Goal: Transaction & Acquisition: Purchase product/service

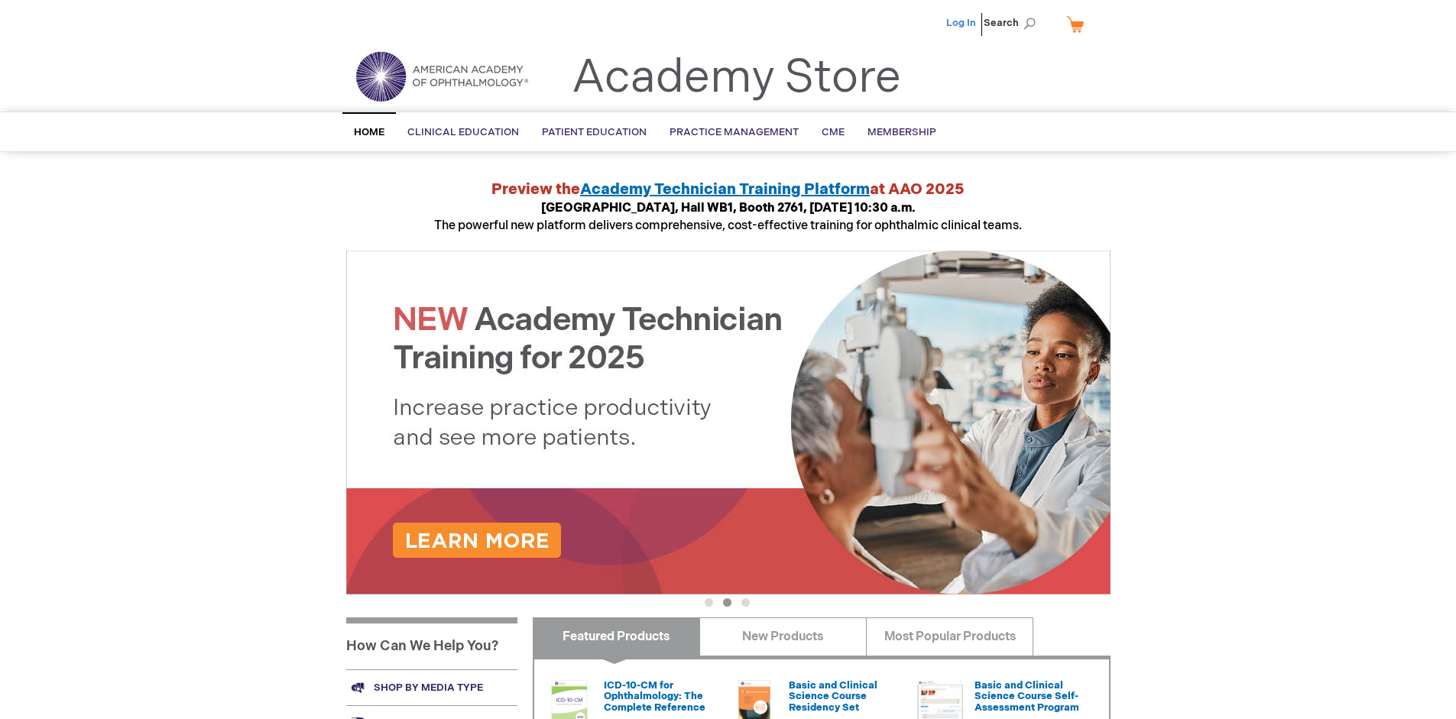
click at [962, 23] on link "Log In" at bounding box center [961, 23] width 30 height 12
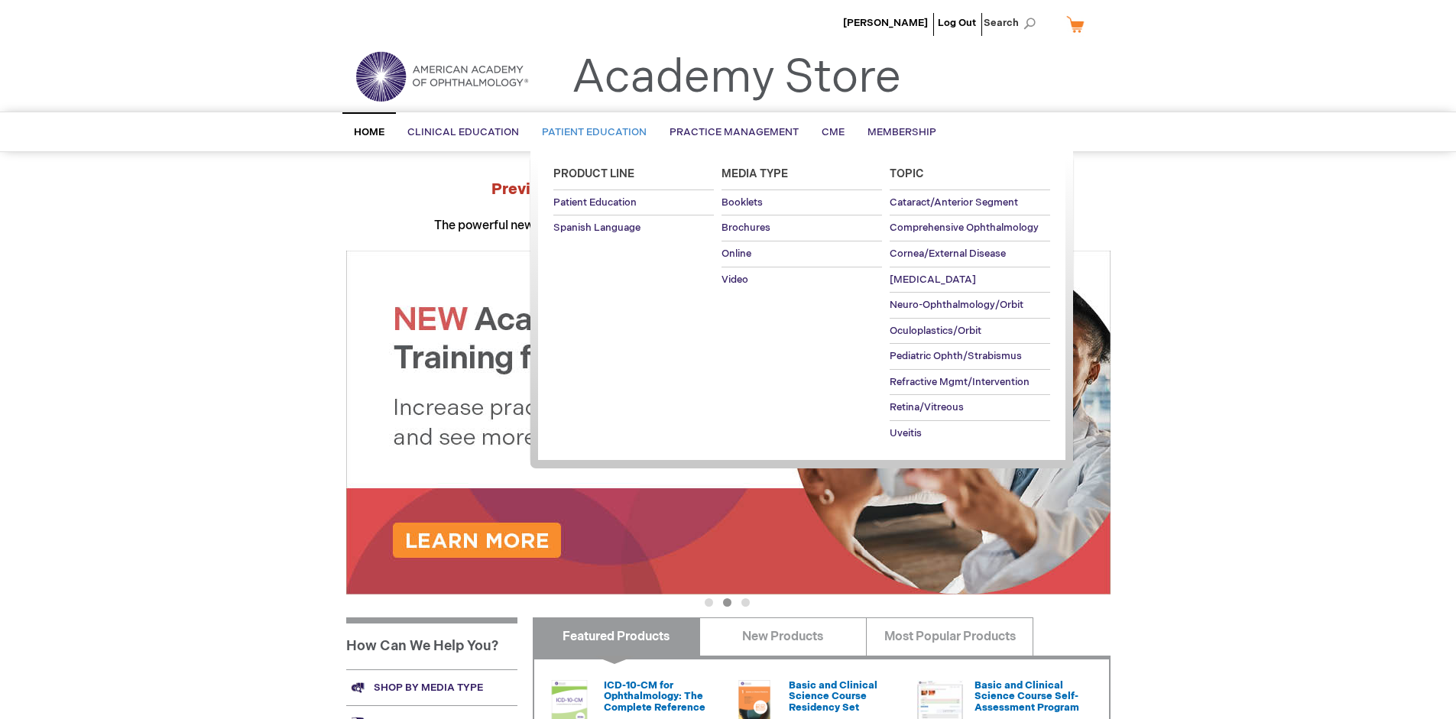
click at [590, 132] on span "Patient Education" at bounding box center [594, 132] width 105 height 12
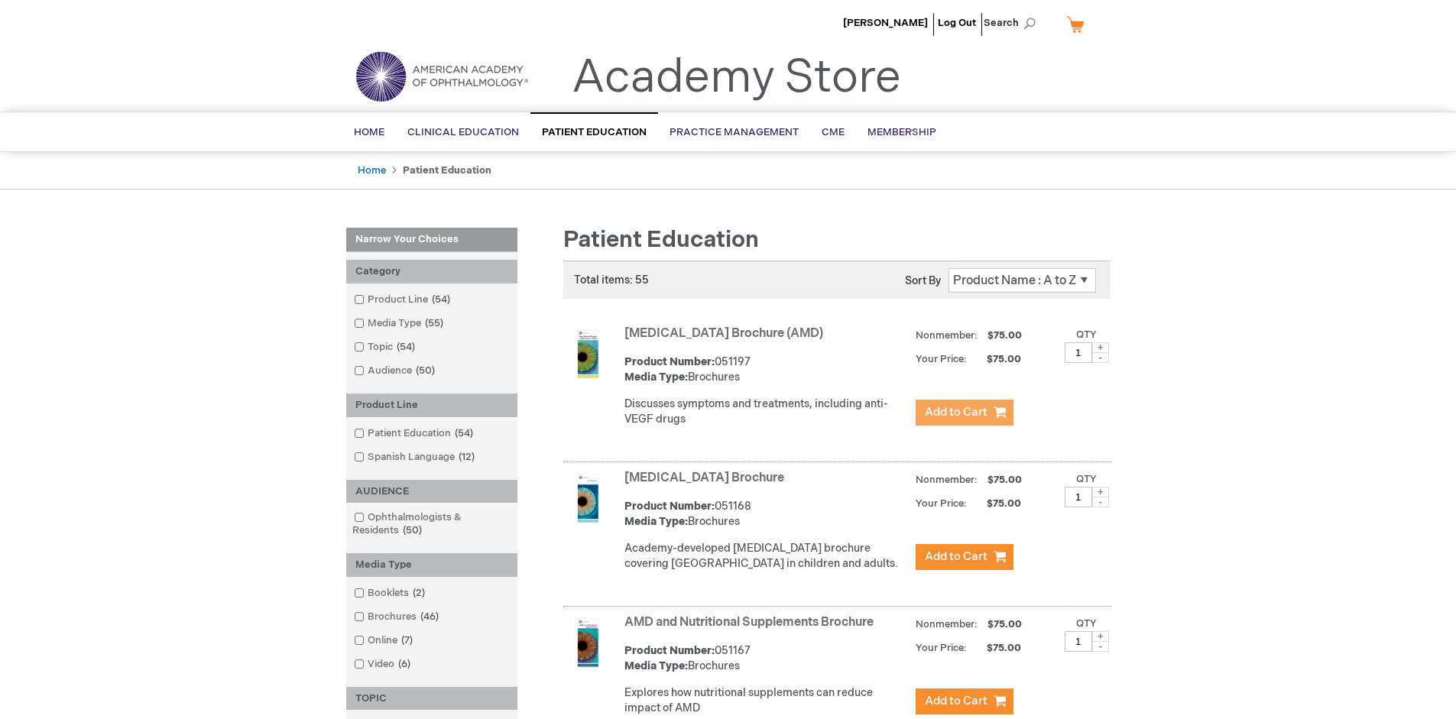
click at [964, 413] on span "Add to Cart" at bounding box center [956, 412] width 63 height 15
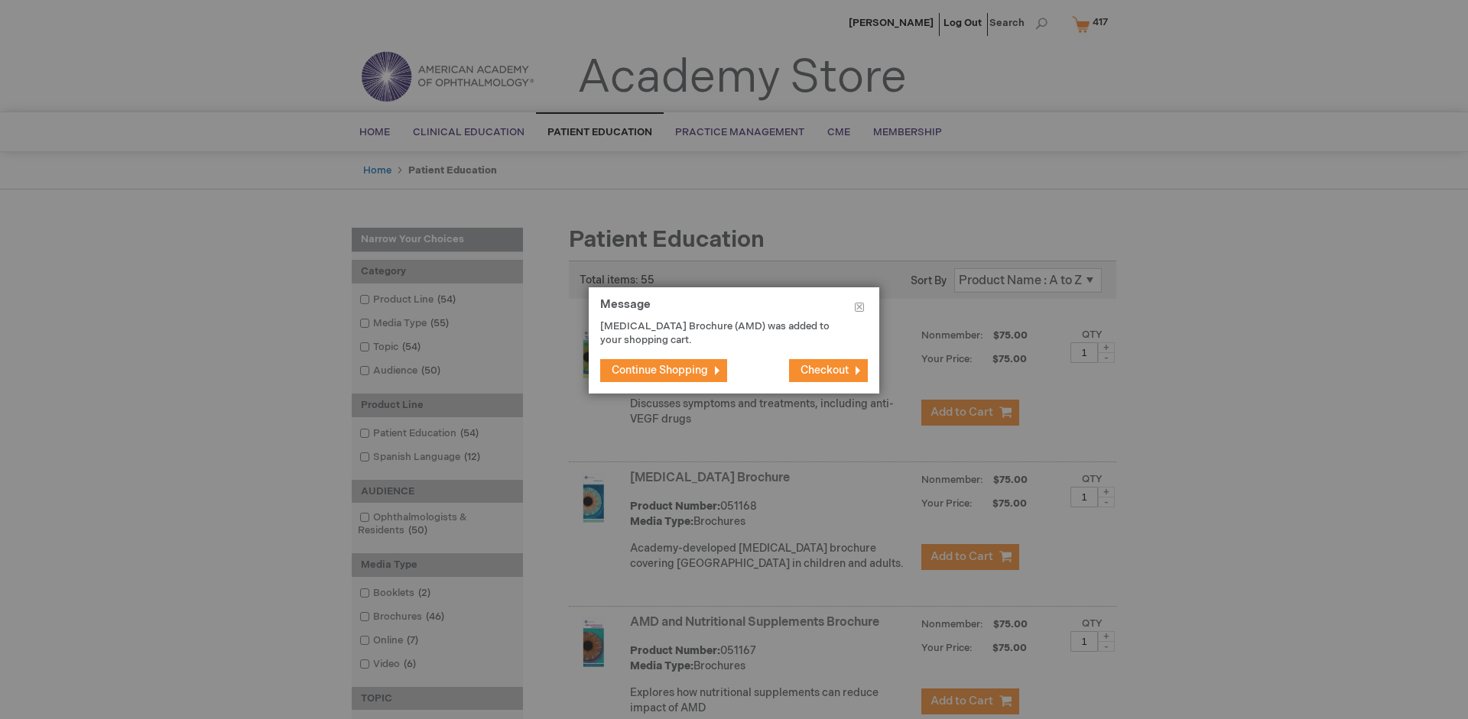
click at [660, 370] on span "Continue Shopping" at bounding box center [660, 370] width 96 height 13
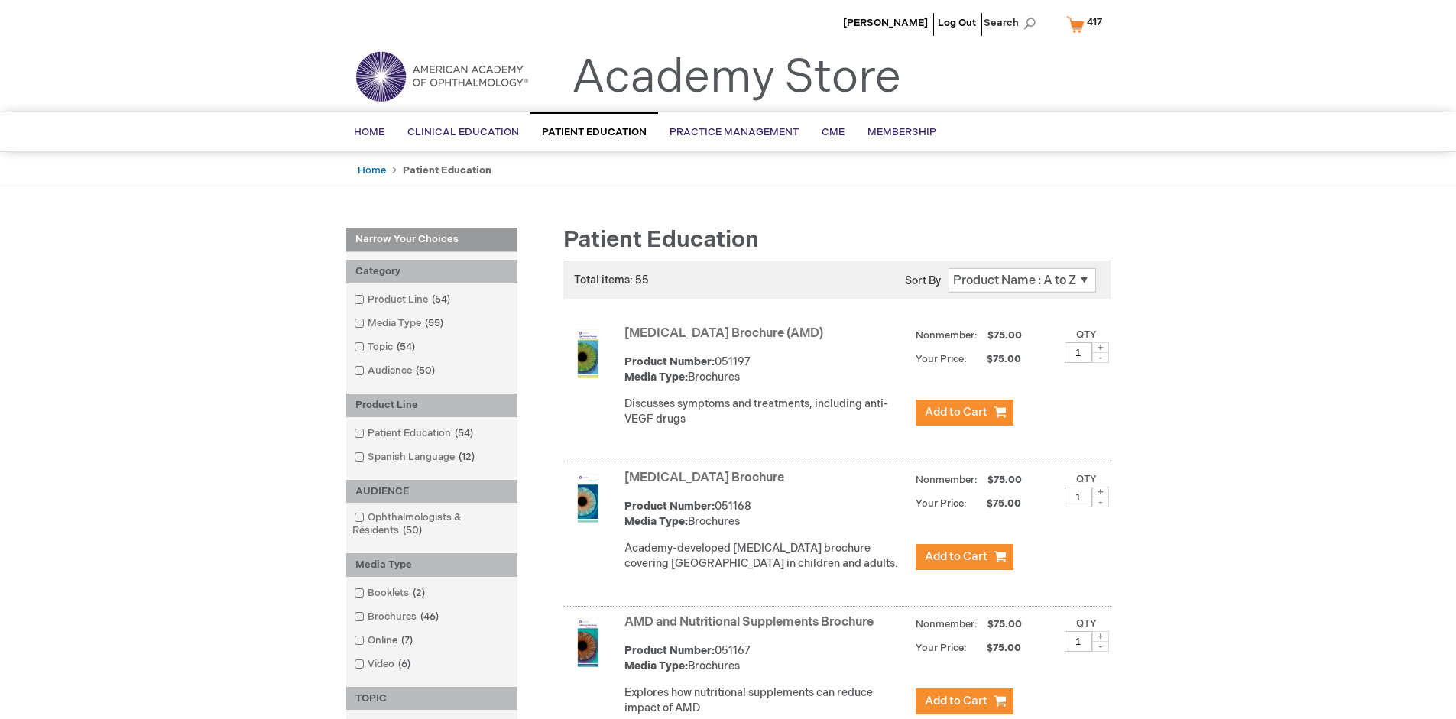
click at [752, 630] on link "AMD and Nutritional Supplements Brochure" at bounding box center [749, 622] width 249 height 15
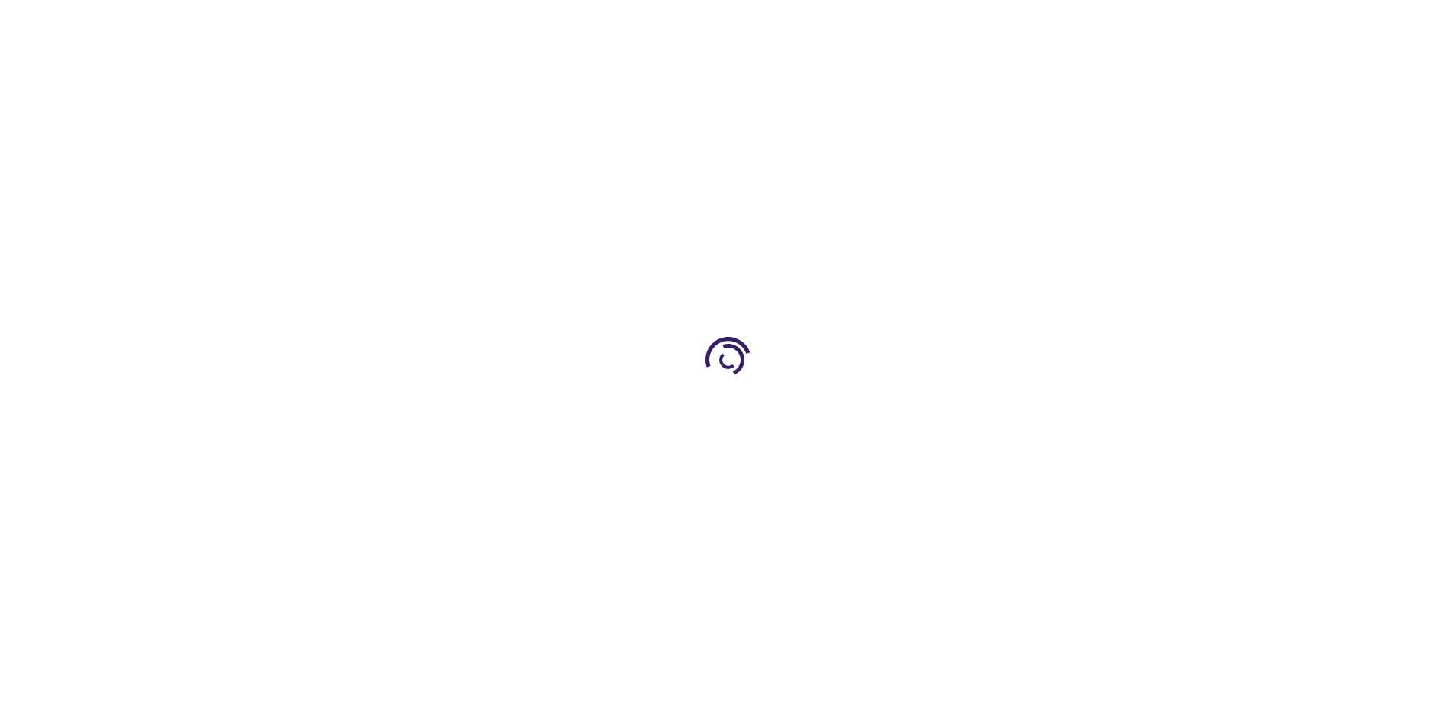
type input "1"
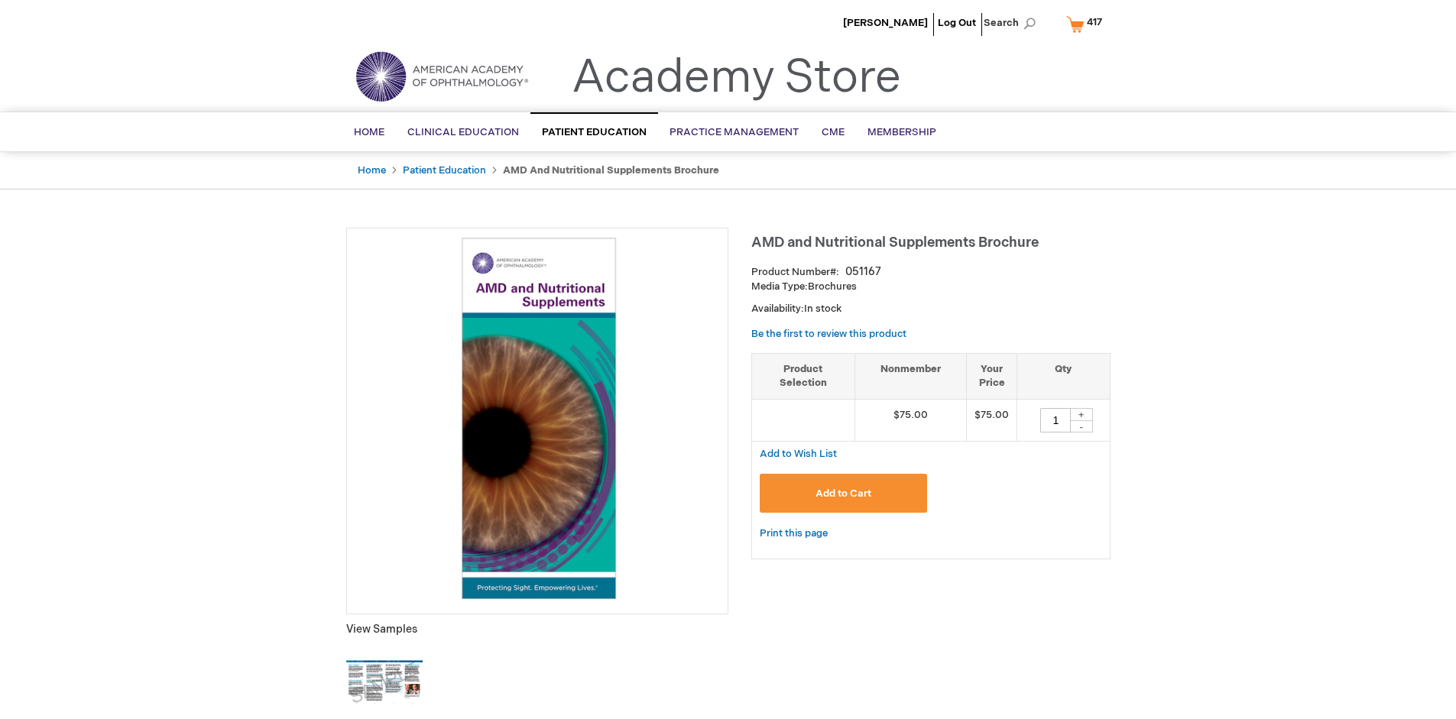
click at [843, 493] on span "Add to Cart" at bounding box center [844, 494] width 56 height 12
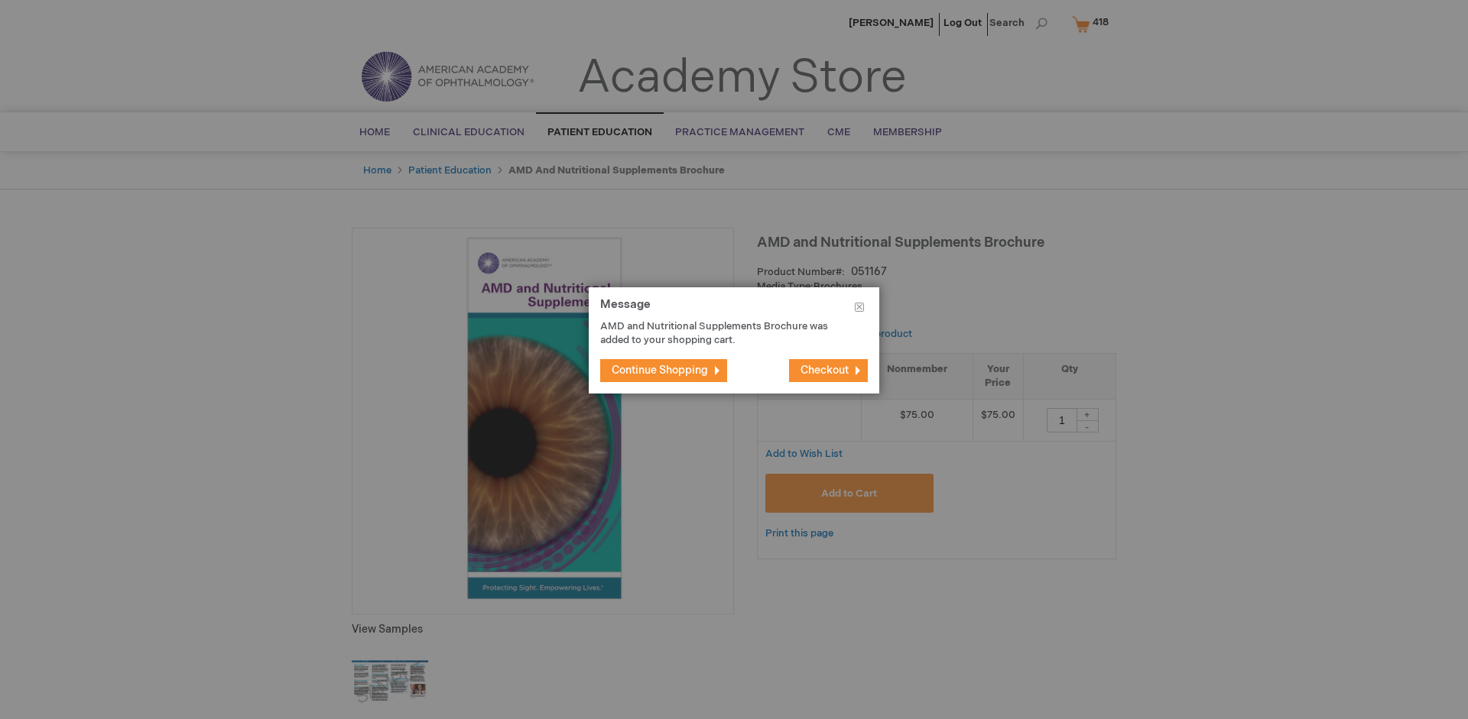
click at [660, 370] on span "Continue Shopping" at bounding box center [660, 370] width 96 height 13
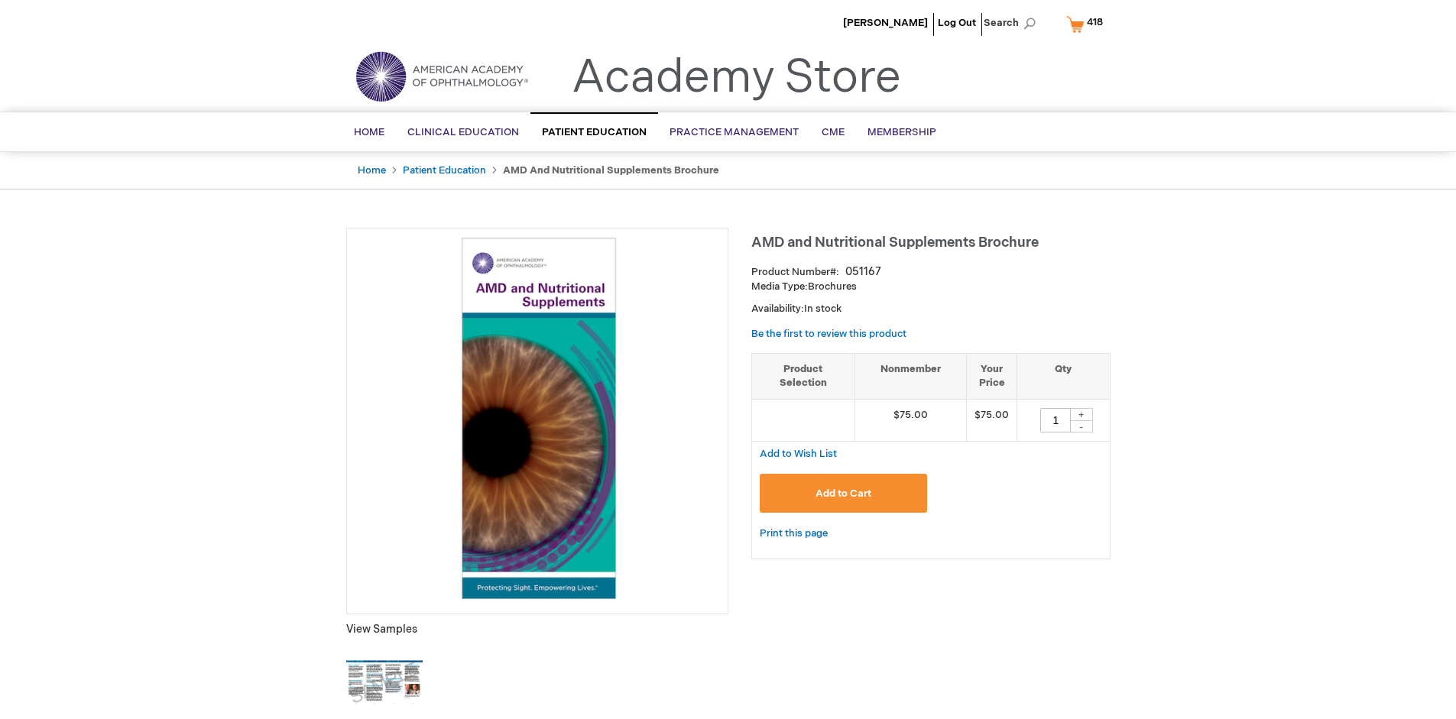
click at [1088, 24] on span "418" at bounding box center [1095, 22] width 16 height 12
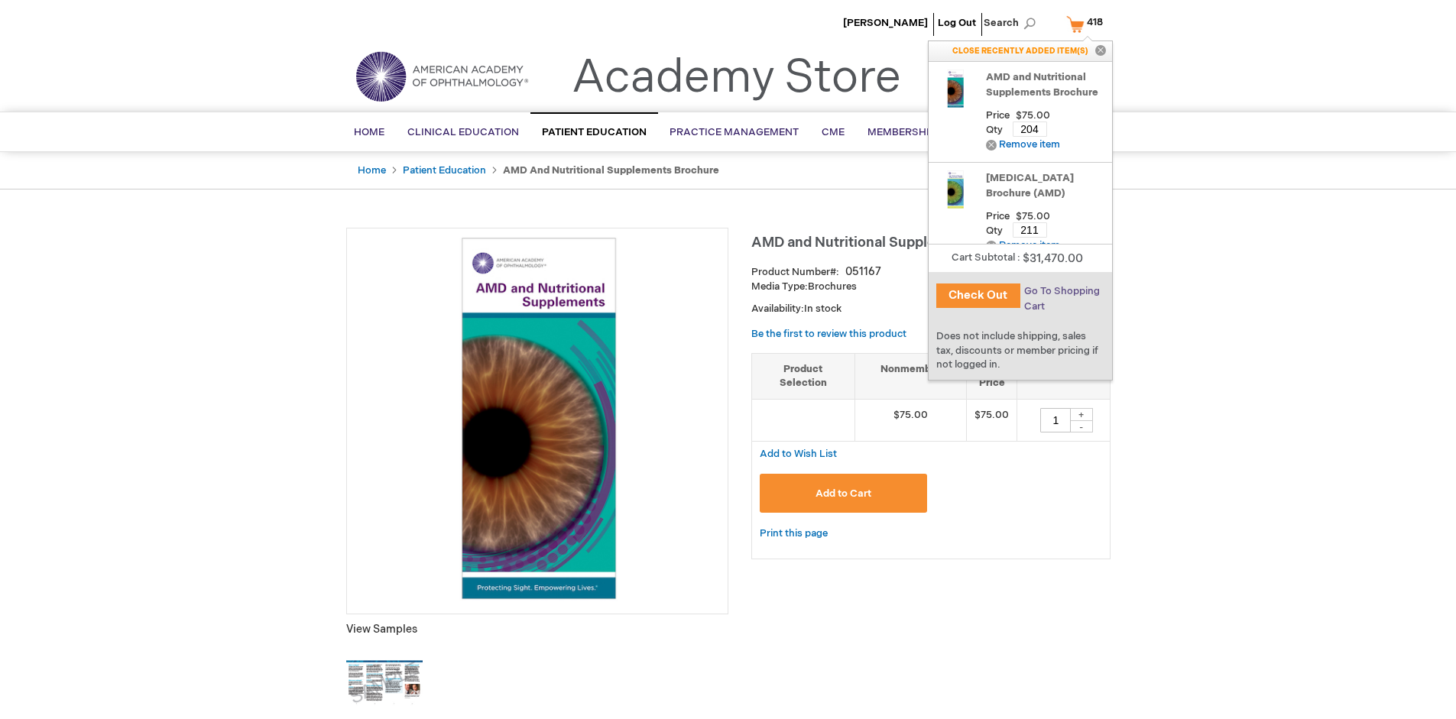
click at [1061, 291] on span "Go To Shopping Cart" at bounding box center [1062, 299] width 76 height 28
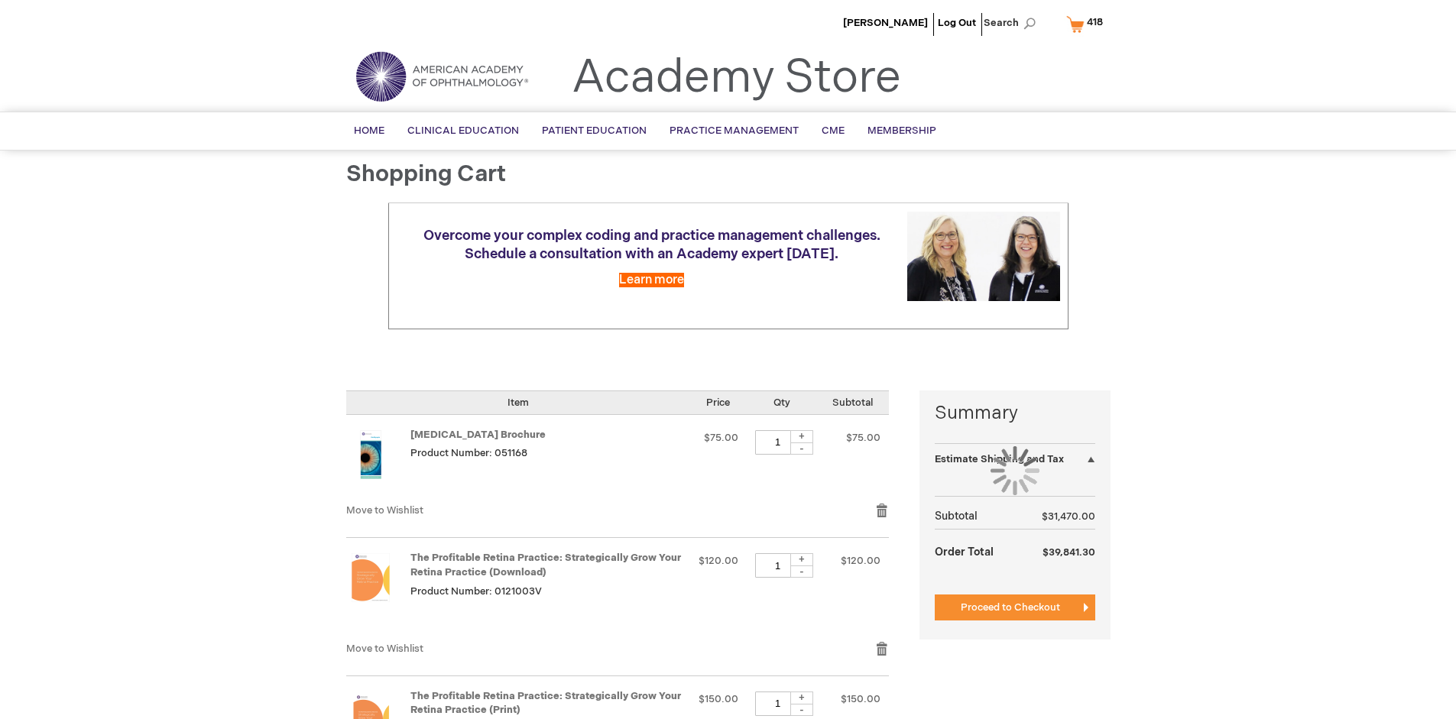
select select "US"
select select "41"
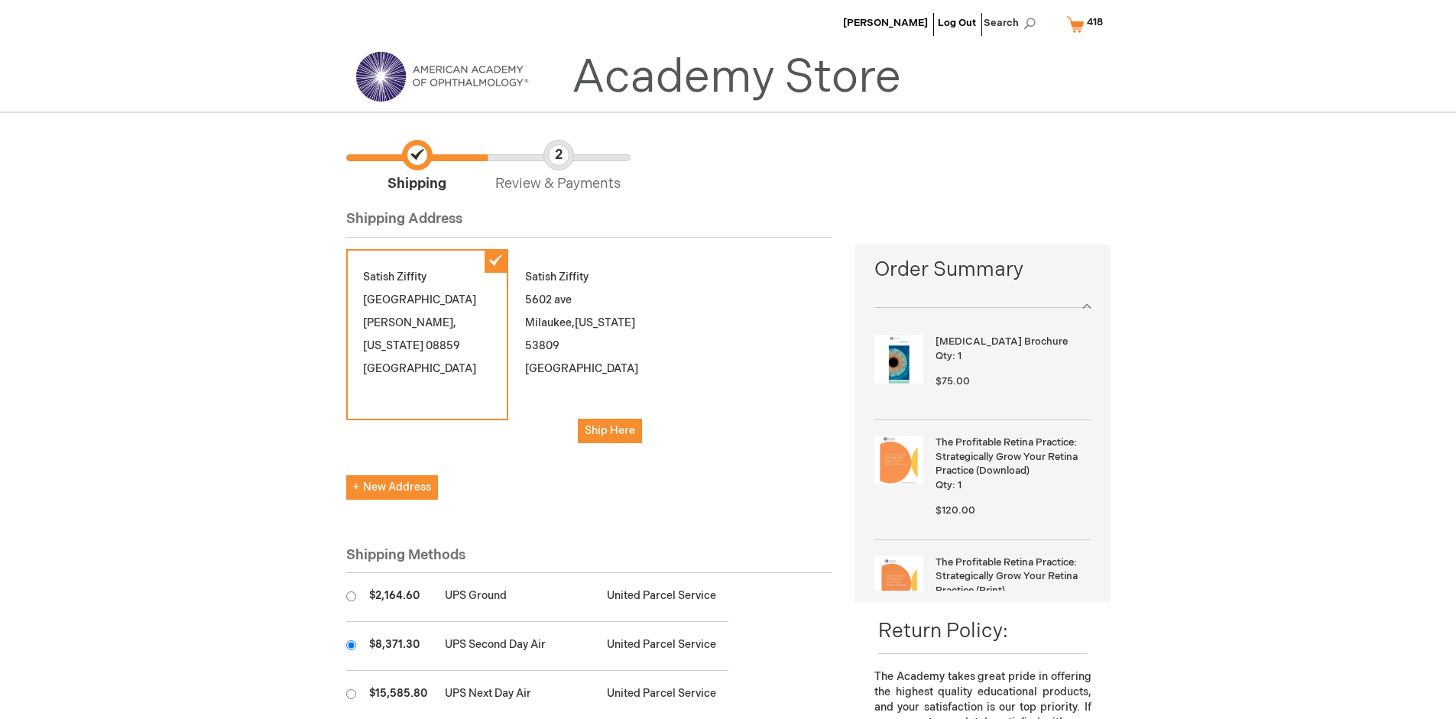
click at [351, 645] on input "radio" at bounding box center [351, 646] width 10 height 10
